Goal: Information Seeking & Learning: Learn about a topic

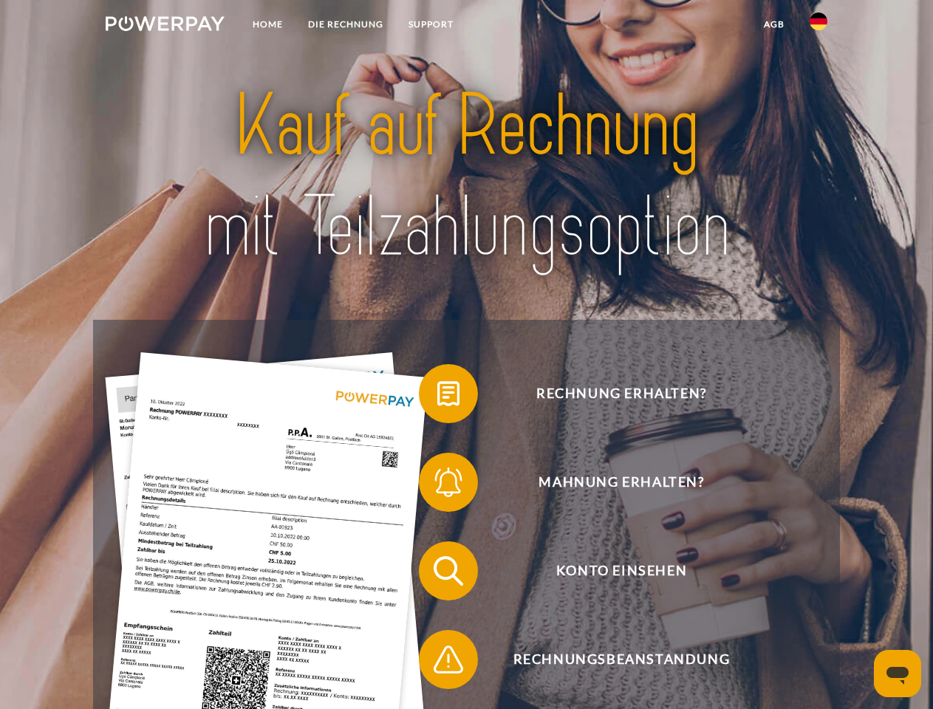
click at [165, 26] on img at bounding box center [165, 23] width 119 height 15
click at [819, 26] on img at bounding box center [819, 22] width 18 height 18
click at [774, 24] on link "agb" at bounding box center [774, 24] width 46 height 27
click at [437, 397] on span at bounding box center [426, 394] width 74 height 74
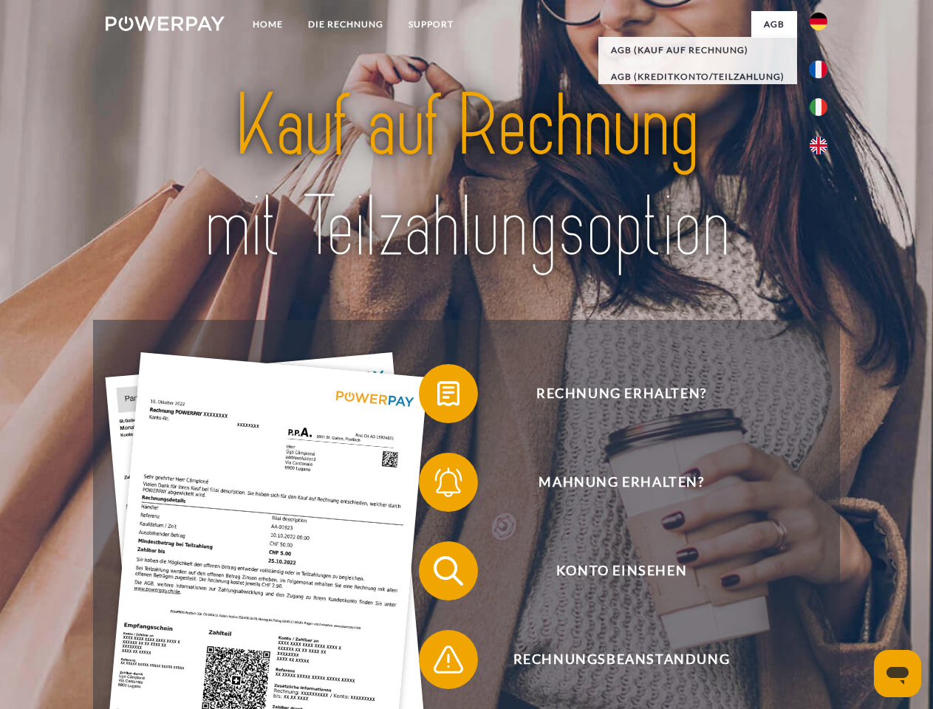
click at [437, 485] on span at bounding box center [426, 483] width 74 height 74
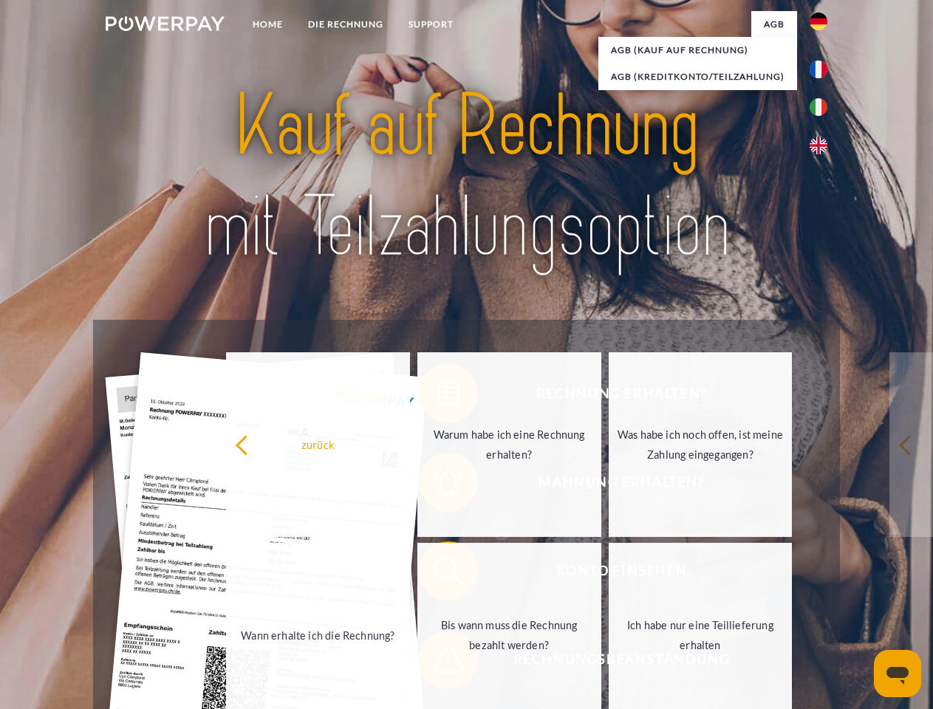
click at [437, 574] on link "Bis wann muss die Rechnung bezahlt werden?" at bounding box center [509, 635] width 184 height 185
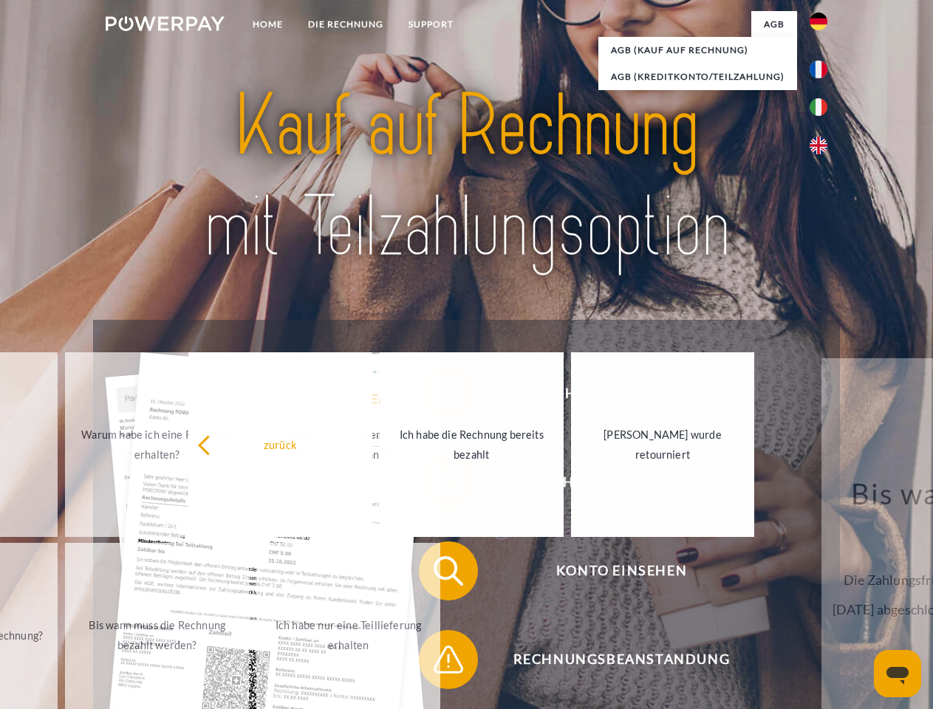
click at [437, 663] on span at bounding box center [426, 660] width 74 height 74
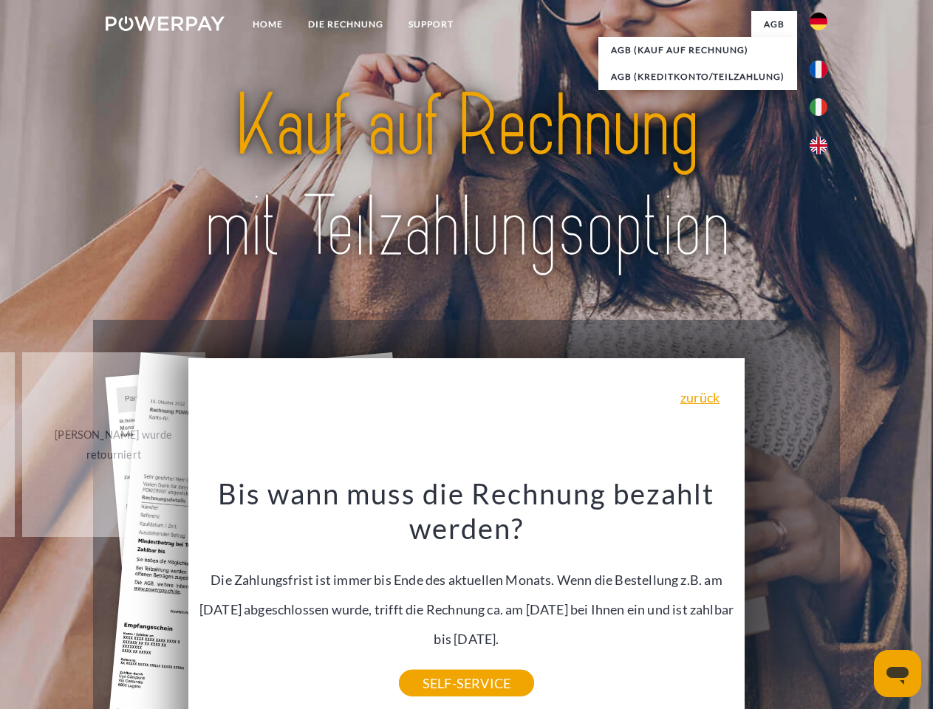
click at [898, 674] on icon "Messaging-Fenster öffnen" at bounding box center [898, 676] width 22 height 18
